Goal: Check status: Check status

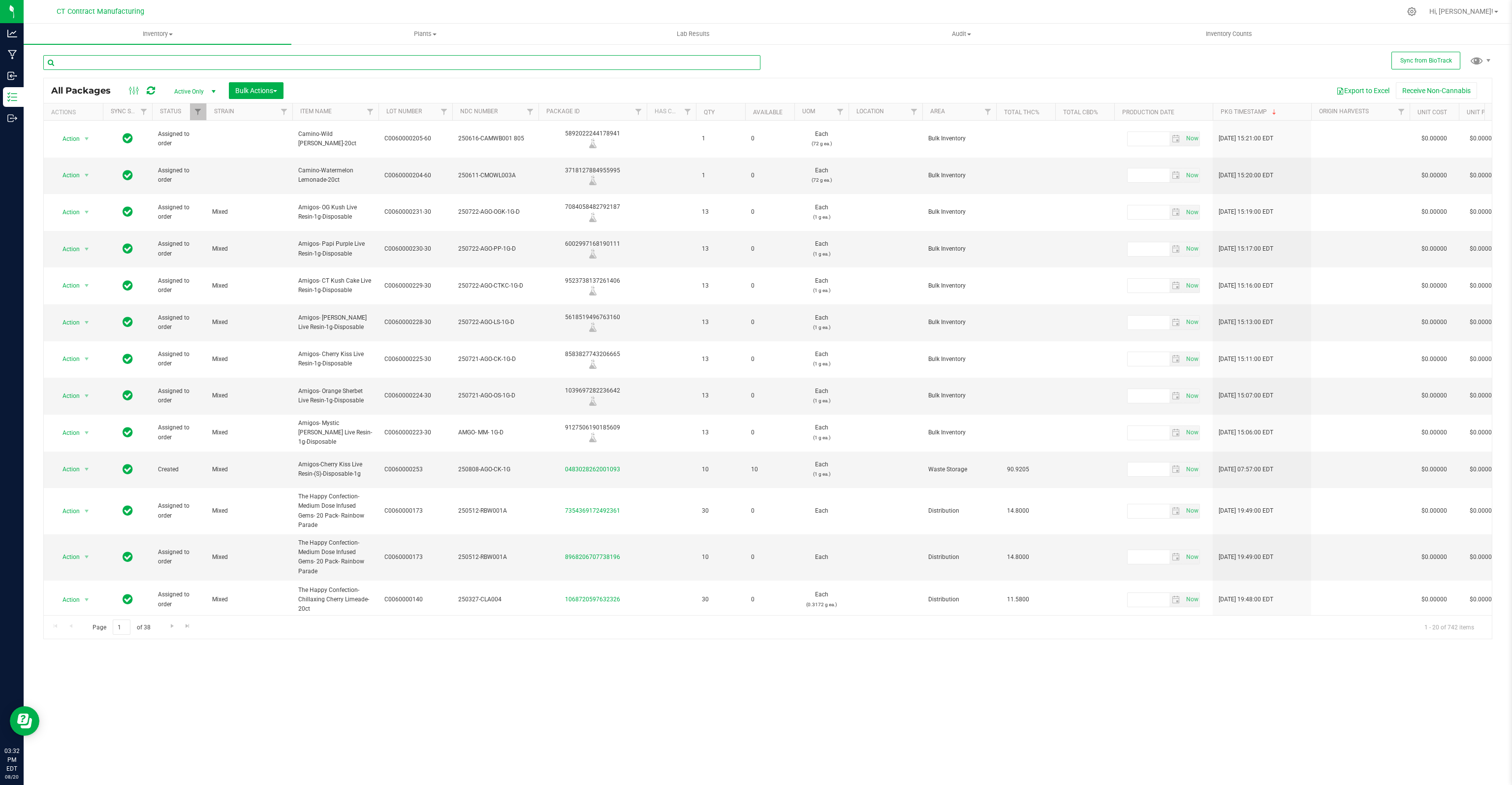
click at [143, 62] on input "text" at bounding box center [402, 62] width 717 height 15
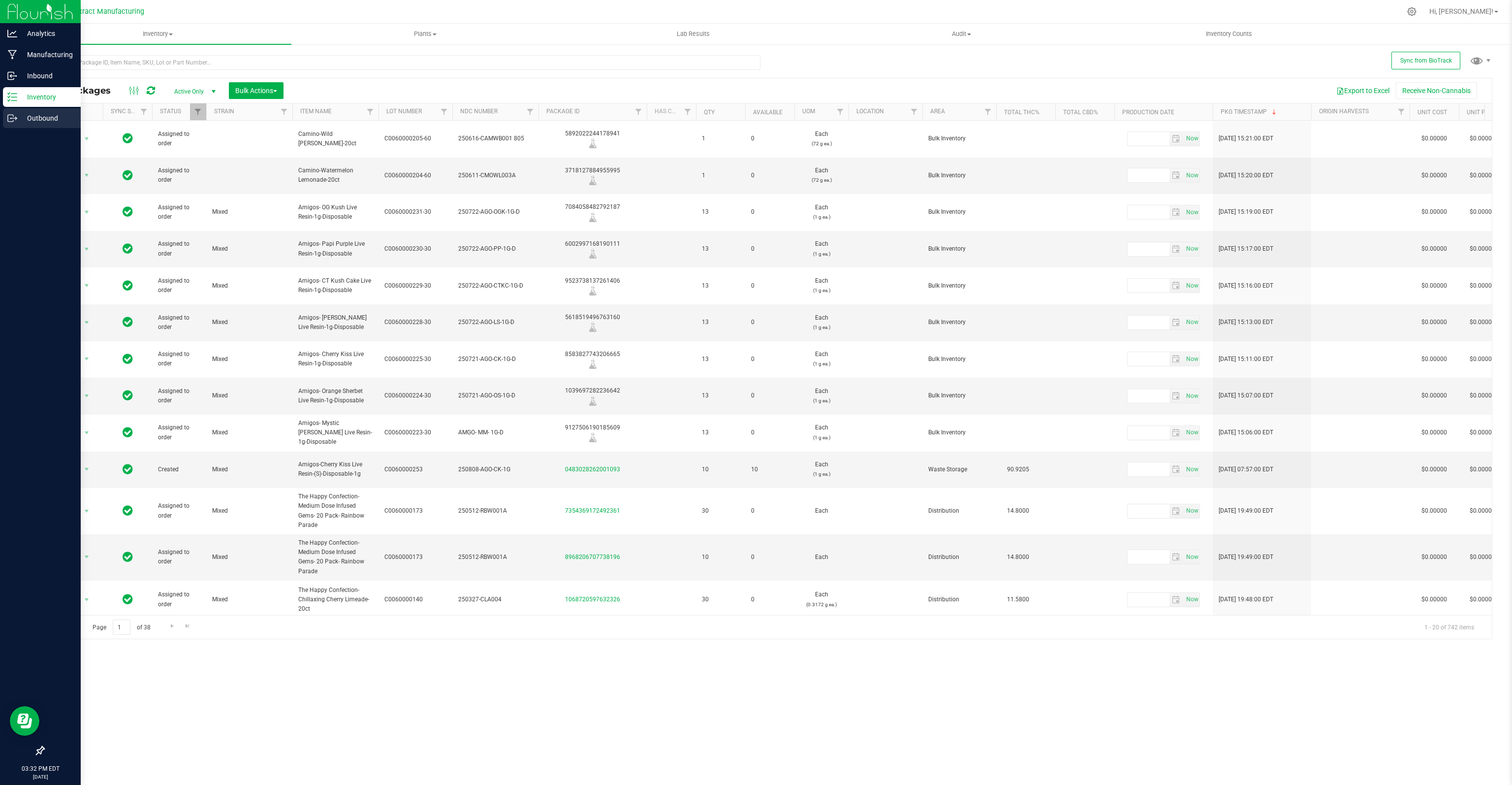
click at [48, 114] on p "Outbound" at bounding box center [46, 118] width 59 height 12
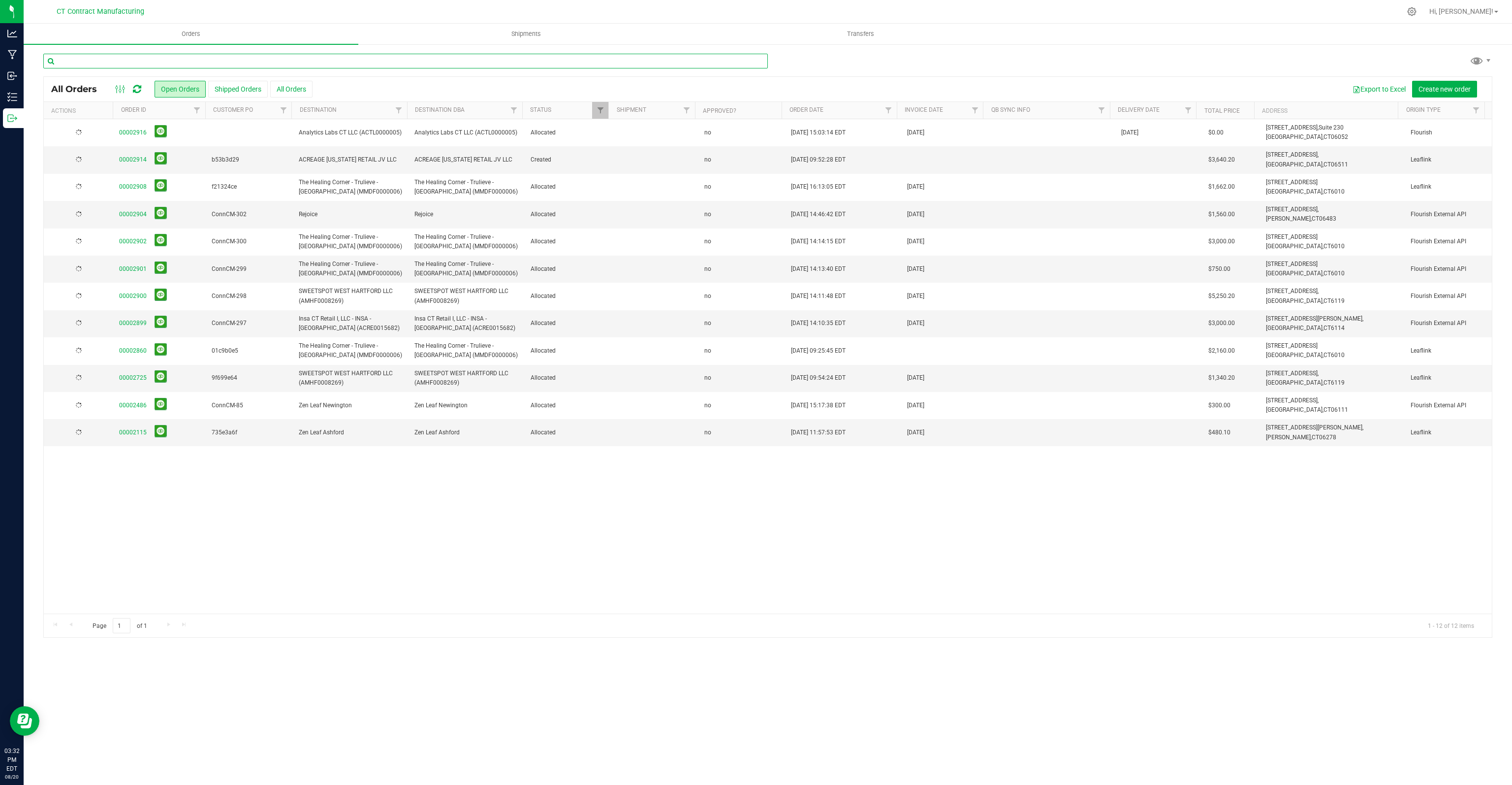
click at [185, 59] on input "text" at bounding box center [406, 60] width 724 height 15
type input "2719"
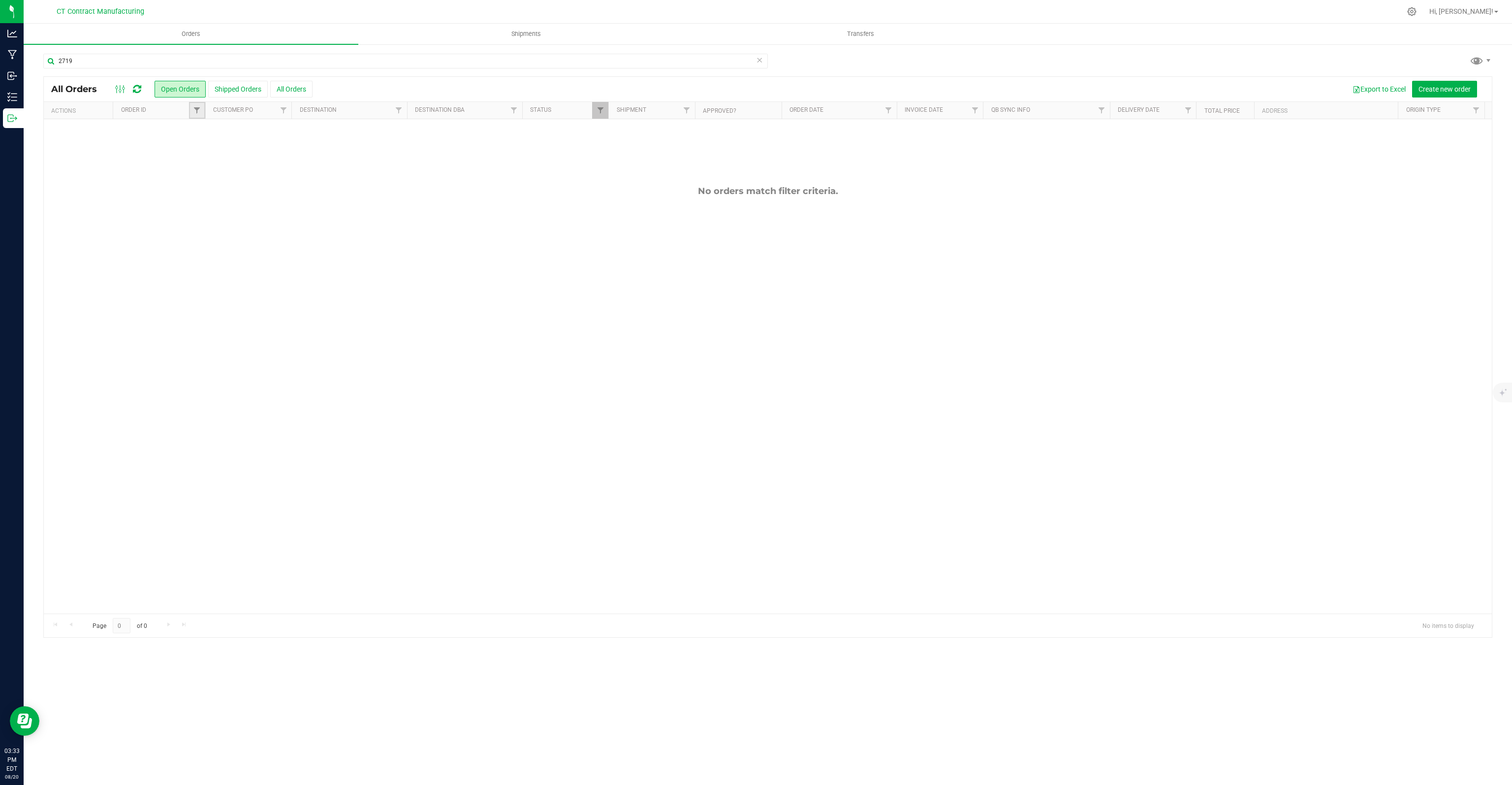
click at [193, 112] on link "Filter" at bounding box center [197, 110] width 16 height 17
type input "2719"
click at [195, 147] on button "Filter" at bounding box center [218, 158] width 47 height 22
drag, startPoint x: 102, startPoint y: 57, endPoint x: 61, endPoint y: 63, distance: 41.4
click at [61, 63] on input "2719" at bounding box center [406, 60] width 724 height 15
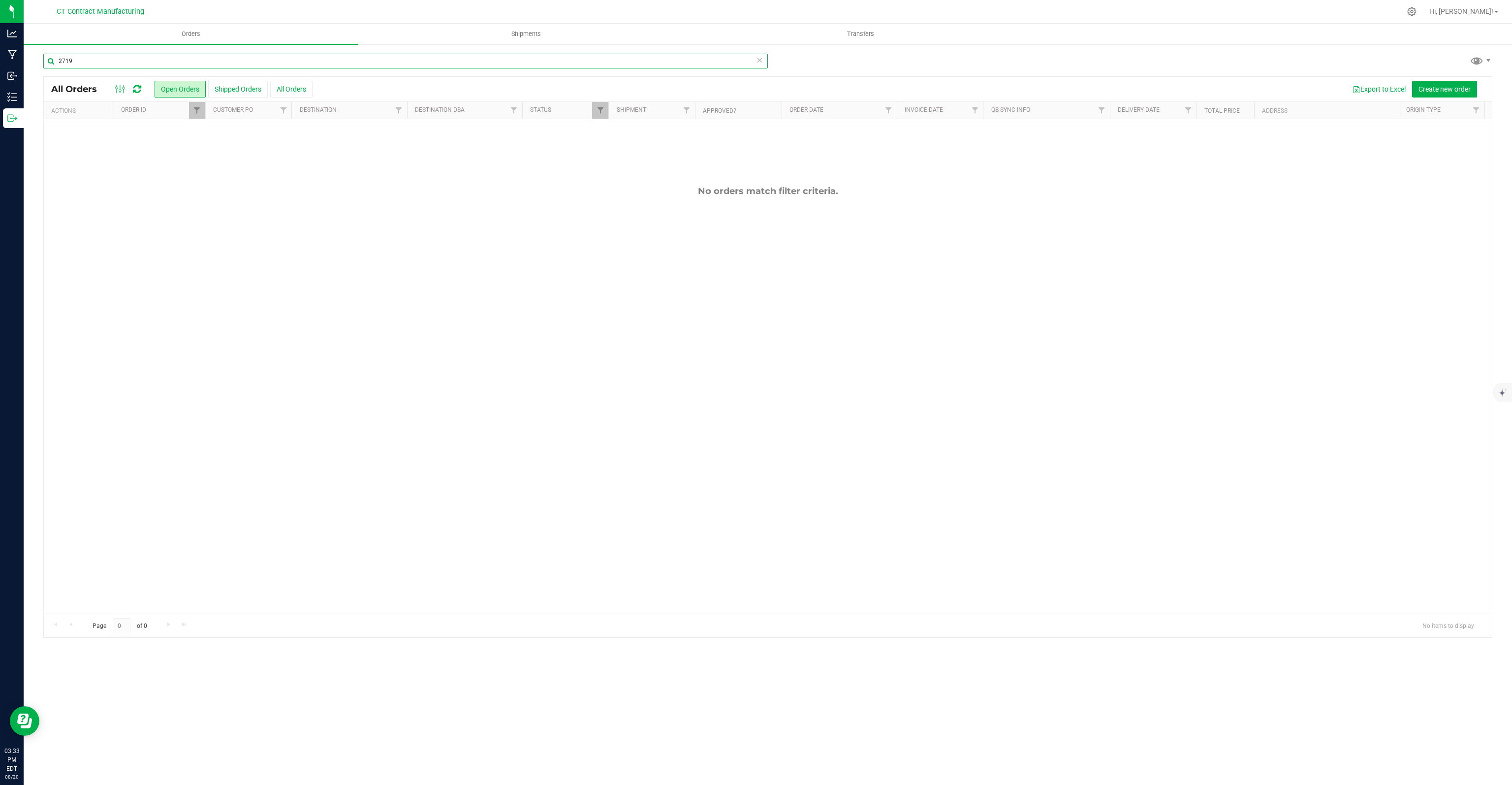
type input "2"
click at [195, 111] on span "Filter" at bounding box center [197, 110] width 8 height 8
click at [279, 161] on button "Clear" at bounding box center [272, 158] width 47 height 22
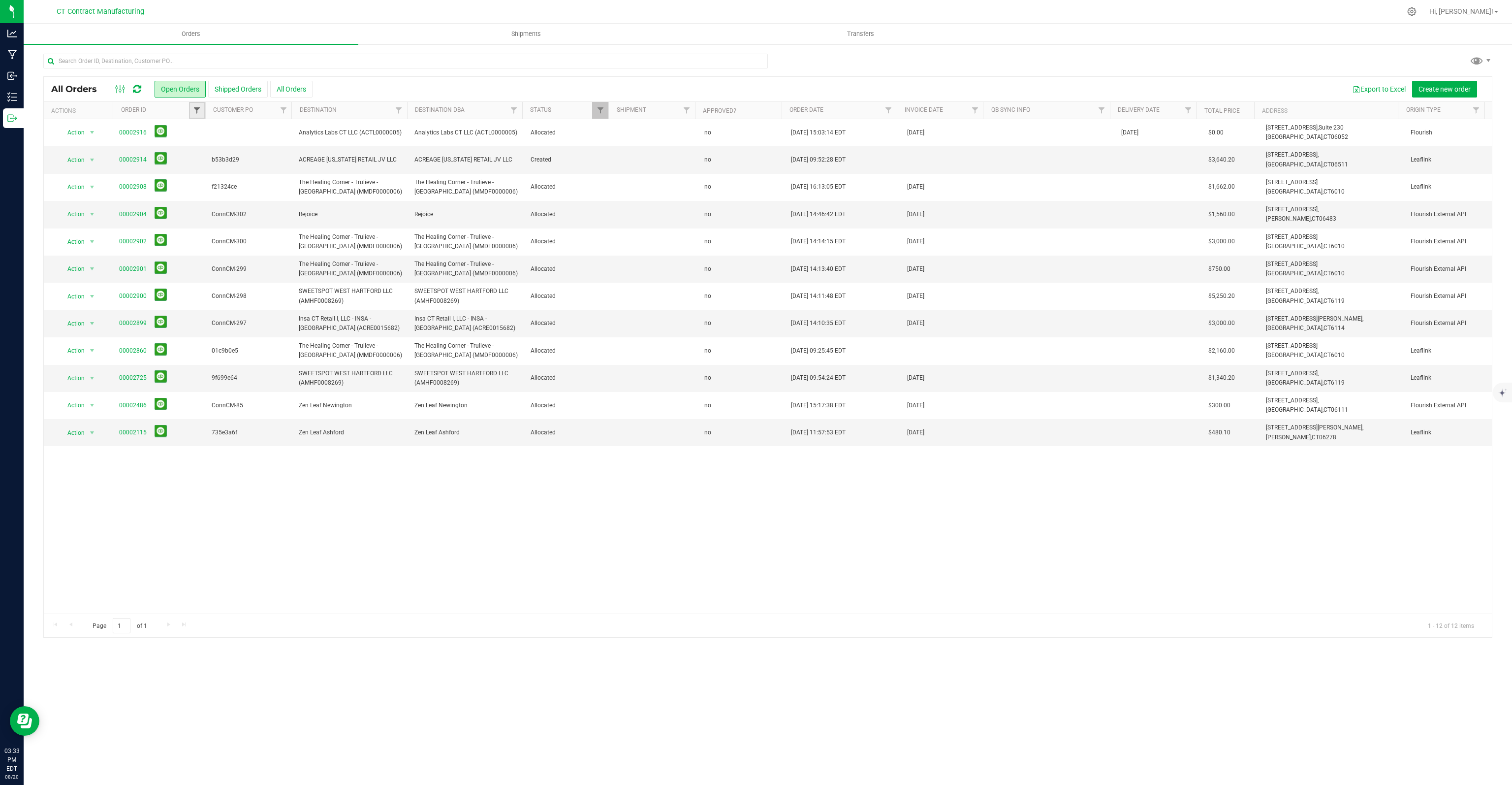
click at [199, 111] on span "Filter" at bounding box center [197, 110] width 8 height 8
click at [224, 91] on button "Shipped Orders" at bounding box center [238, 89] width 59 height 17
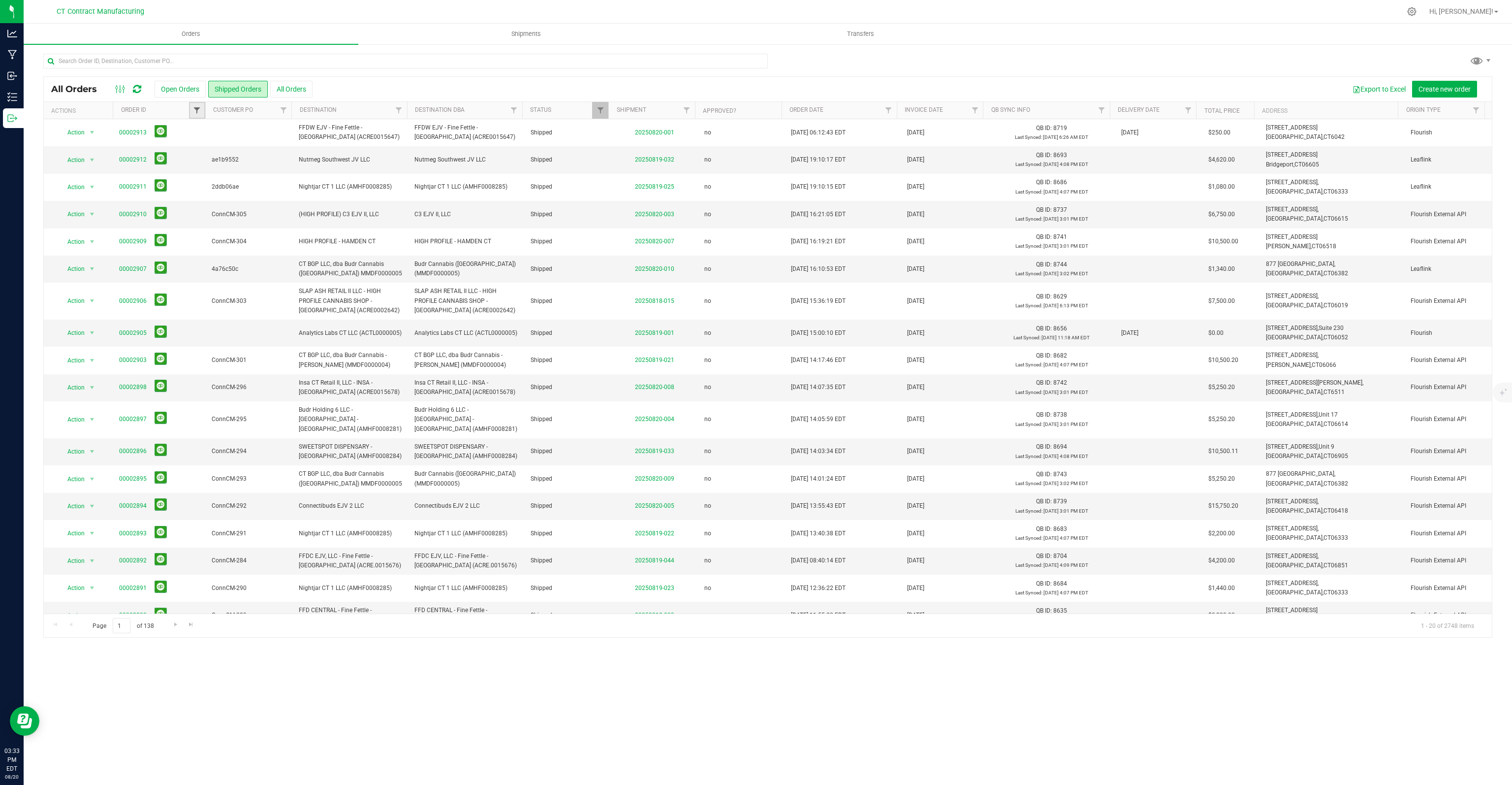
click at [195, 110] on span "Filter" at bounding box center [197, 110] width 8 height 8
type input "2719"
click at [195, 147] on button "Filter" at bounding box center [218, 158] width 47 height 22
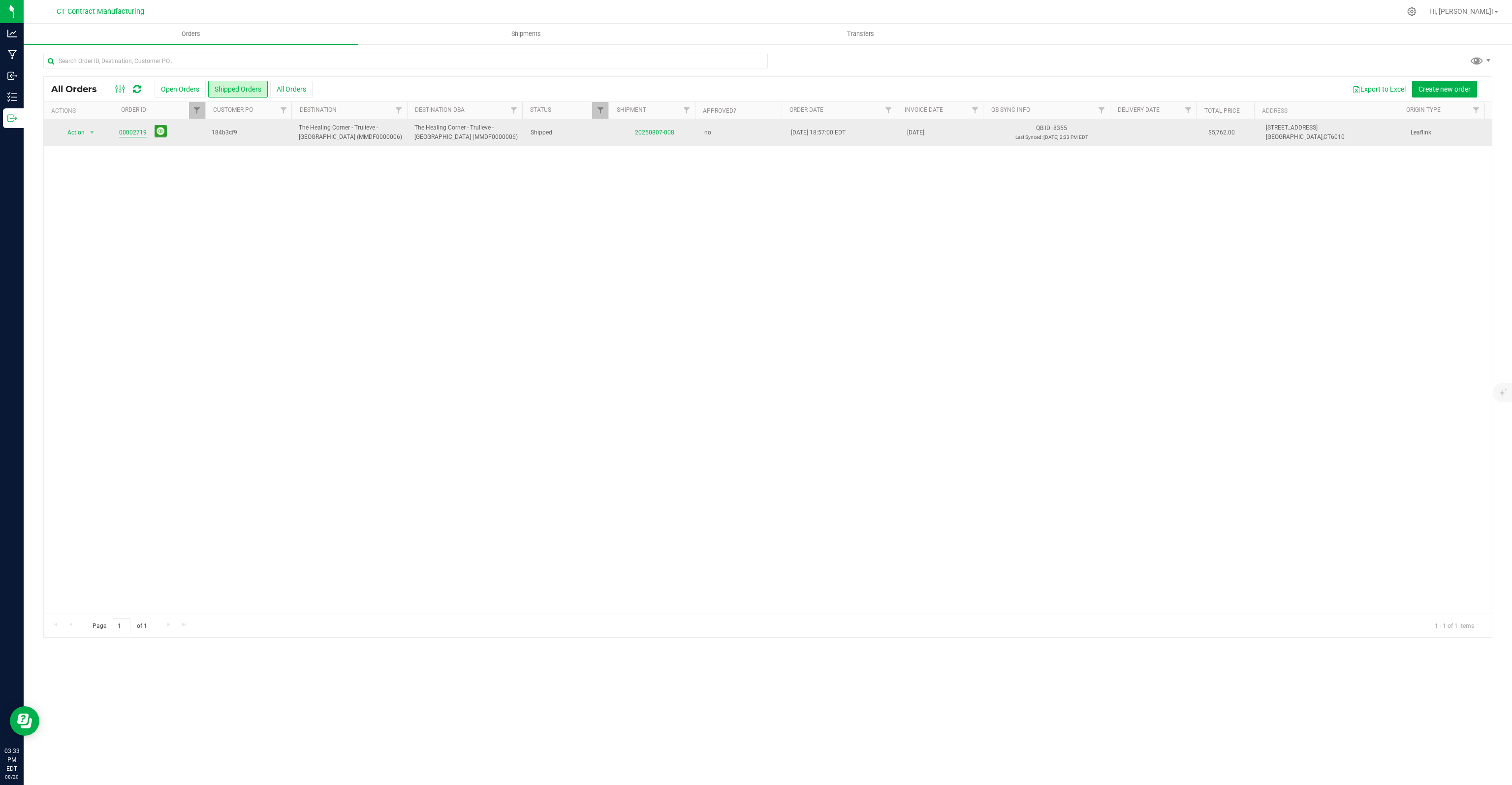
click at [128, 132] on link "00002719" at bounding box center [133, 133] width 28 height 9
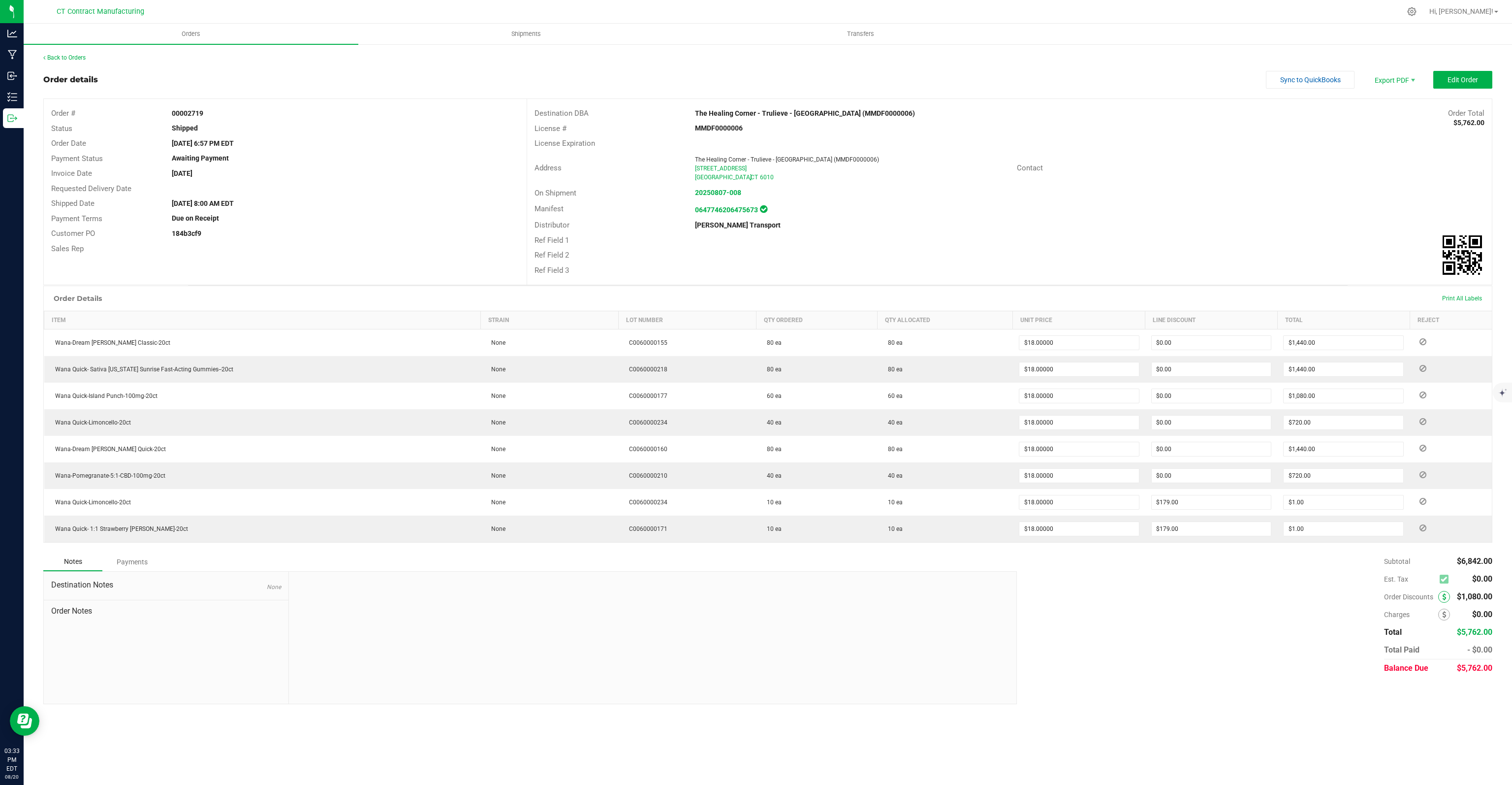
click at [1446, 595] on span at bounding box center [1444, 597] width 12 height 12
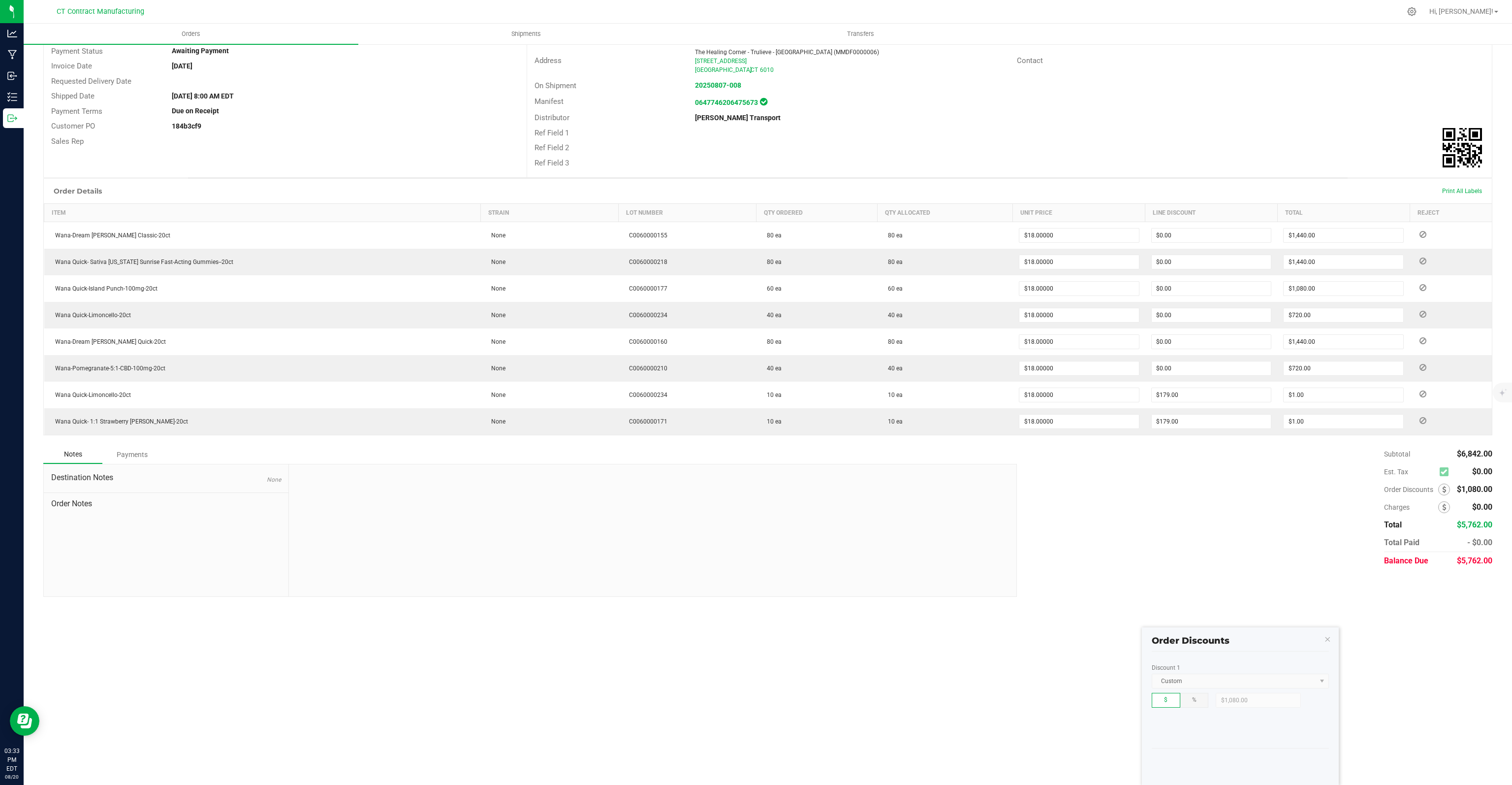
scroll to position [106, 0]
click at [1328, 642] on icon "button" at bounding box center [1328, 639] width 7 height 12
